Goal: Task Accomplishment & Management: Check status

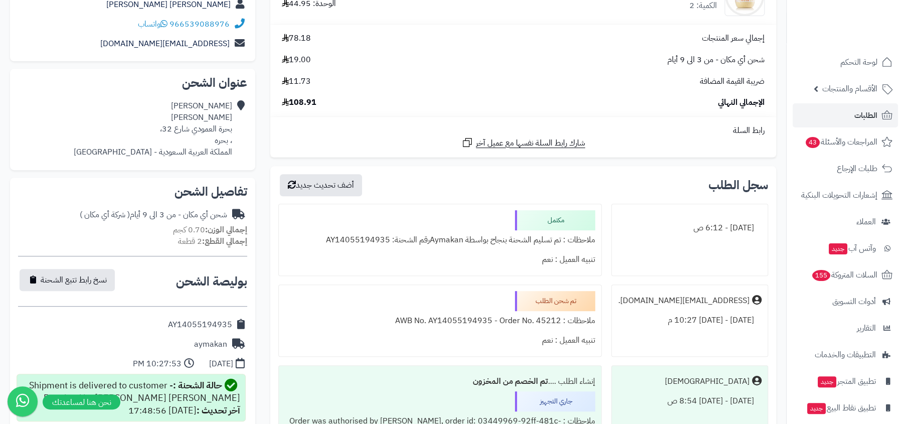
scroll to position [223, 0]
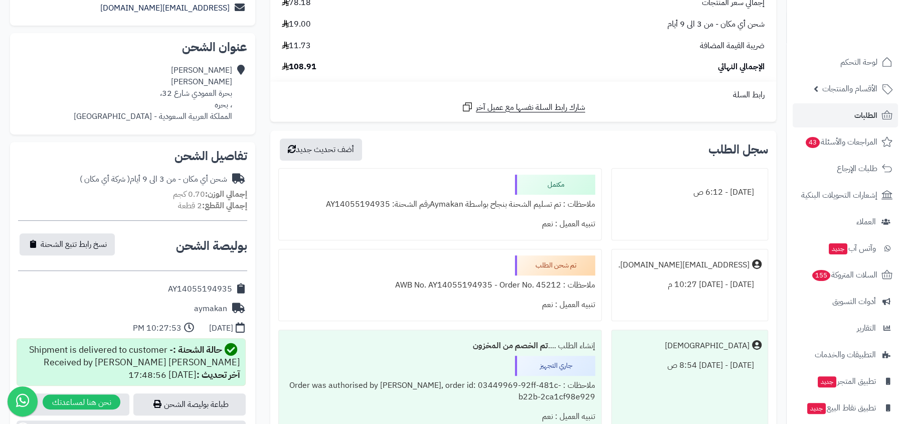
click at [475, 208] on div "ملاحظات : تم تسليم الشحنة بنجاح بواسطة Aymakanرقم الشحنة: AY14055194935" at bounding box center [440, 205] width 310 height 20
click at [460, 270] on div "تم شحن الطلب ملاحظات : AWB No. AY14055194935 - Order No. 45212 تنبيه العميل : ن…" at bounding box center [439, 285] width 323 height 72
click at [475, 202] on div "ملاحظات : تم تسليم الشحنة بنجاح بواسطة Aymakanرقم الشحنة: AY14055194935" at bounding box center [440, 205] width 310 height 20
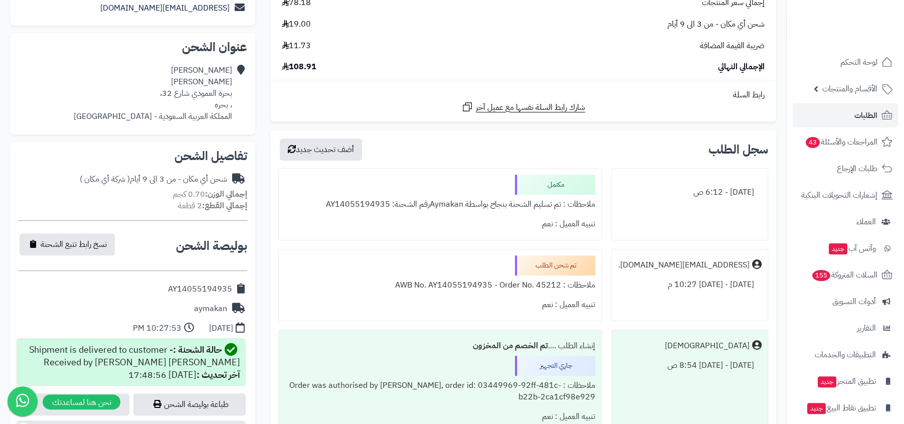
click at [475, 202] on div "ملاحظات : تم تسليم الشحنة بنجاح بواسطة Aymakanرقم الشحنة: AY14055194935" at bounding box center [440, 205] width 310 height 20
click at [450, 285] on div "ملاحظات : AWB No. AY14055194935 - Order No. 45212" at bounding box center [440, 285] width 310 height 20
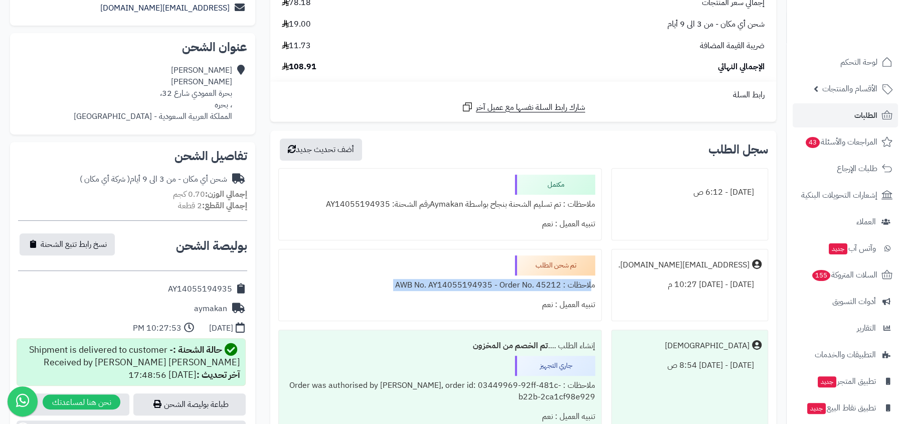
click at [459, 242] on ul "اليوم - 6:12 ص مكتمل ملاحظات : تم تسليم الشحنة بنجاح بواسطة Aymakanرقم الشحنة: …" at bounding box center [523, 300] width 490 height 265
click at [455, 291] on div "ملاحظات : AWB No. AY14055194935 - Order No. 45212" at bounding box center [440, 285] width 310 height 20
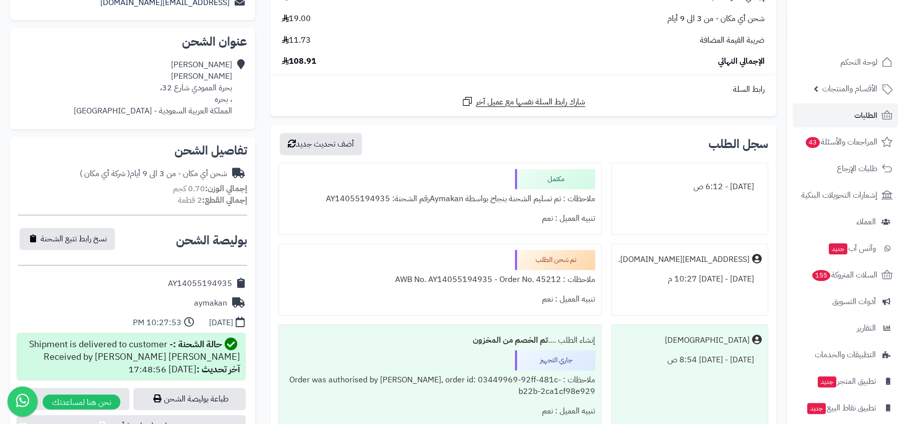
scroll to position [232, 0]
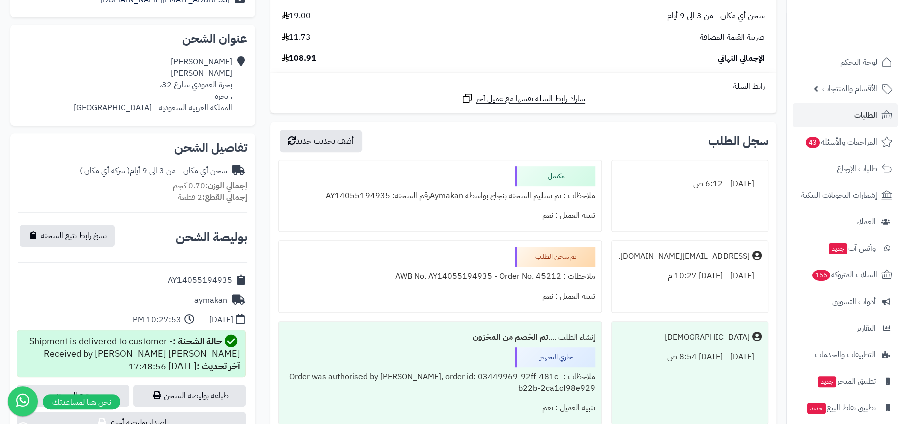
click at [511, 273] on div "ملاحظات : AWB No. AY14055194935 - Order No. 45212" at bounding box center [440, 277] width 310 height 20
click at [514, 273] on div "ملاحظات : AWB No. AY14055194935 - Order No. 45212" at bounding box center [440, 277] width 310 height 20
click at [537, 249] on div "تم شحن الطلب" at bounding box center [555, 257] width 80 height 20
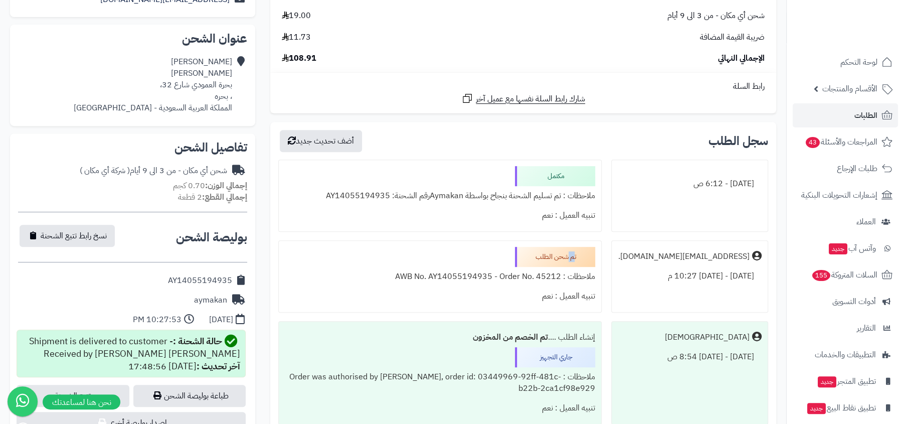
click at [537, 249] on div "تم شحن الطلب" at bounding box center [555, 257] width 80 height 20
click at [553, 202] on div "ملاحظات : تم تسليم الشحنة بنجاح بواسطة Aymakanرقم الشحنة: AY14055194935" at bounding box center [440, 196] width 310 height 20
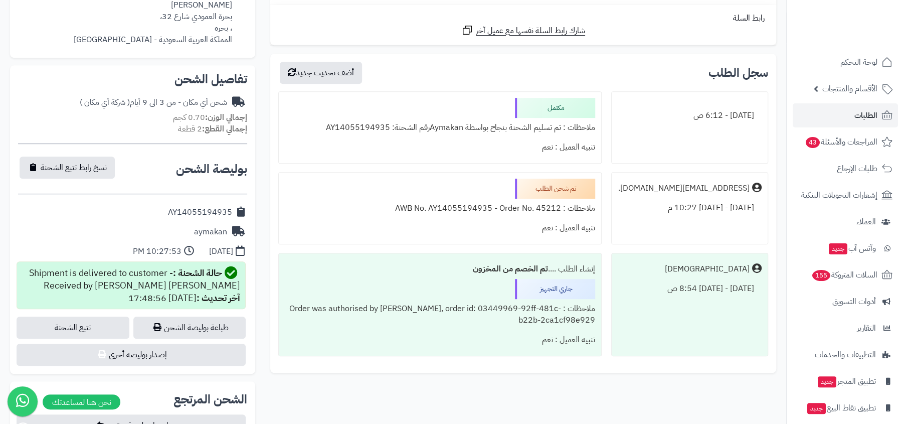
click at [554, 216] on div "ملاحظات : AWB No. AY14055194935 - Order No. 45212" at bounding box center [440, 209] width 310 height 20
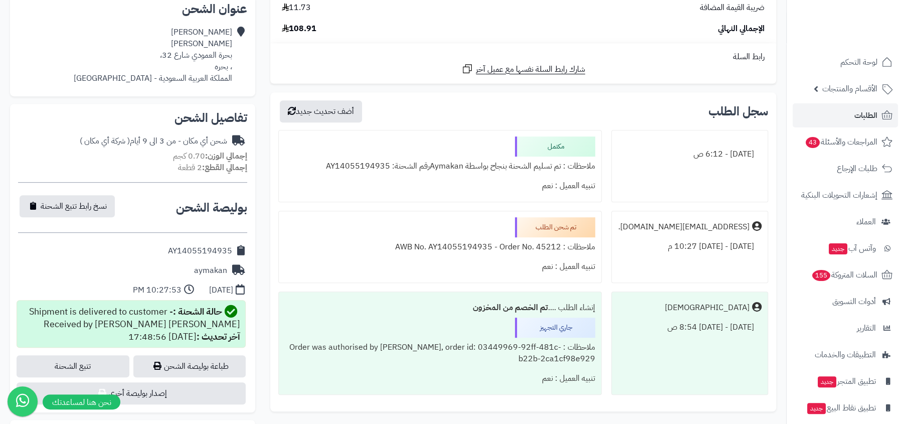
scroll to position [179, 0]
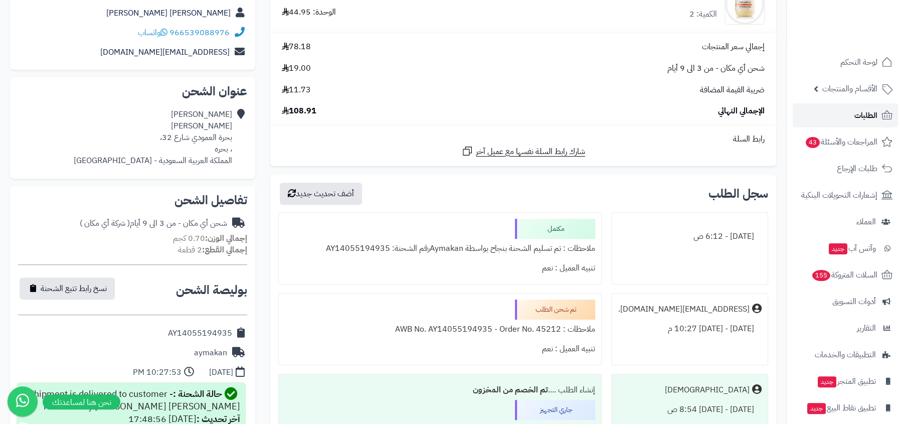
click at [822, 113] on link "الطلبات" at bounding box center [845, 115] width 105 height 24
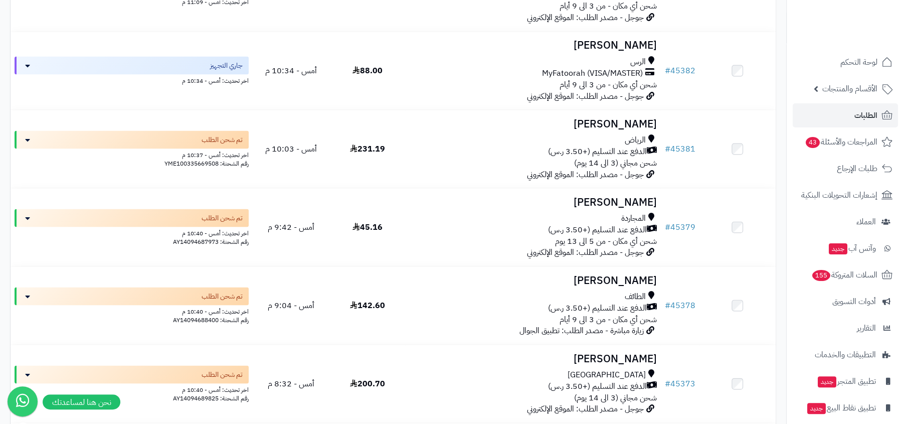
scroll to position [1269, 0]
